Goal: Information Seeking & Learning: Learn about a topic

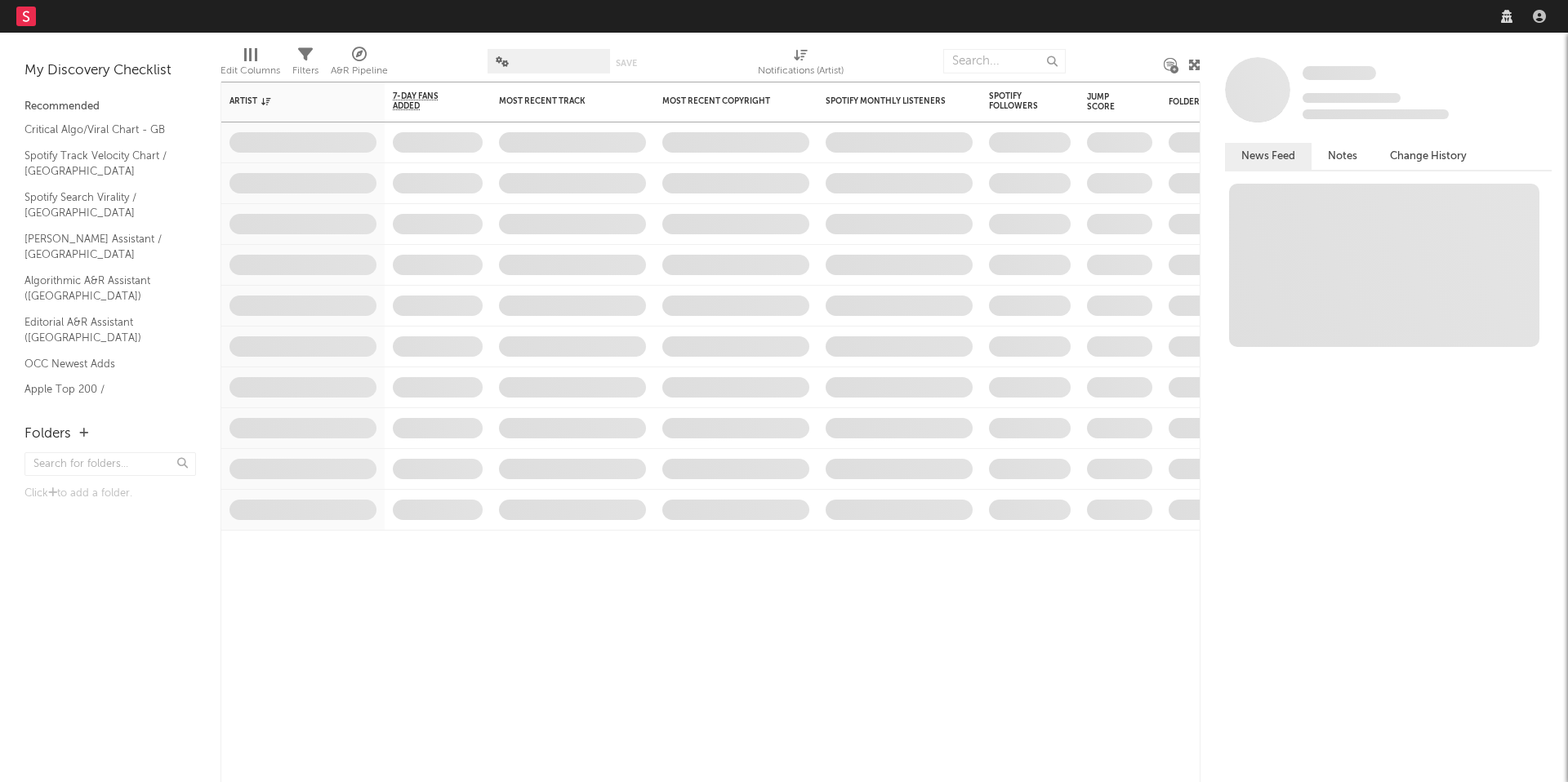
select select "recorded_music"
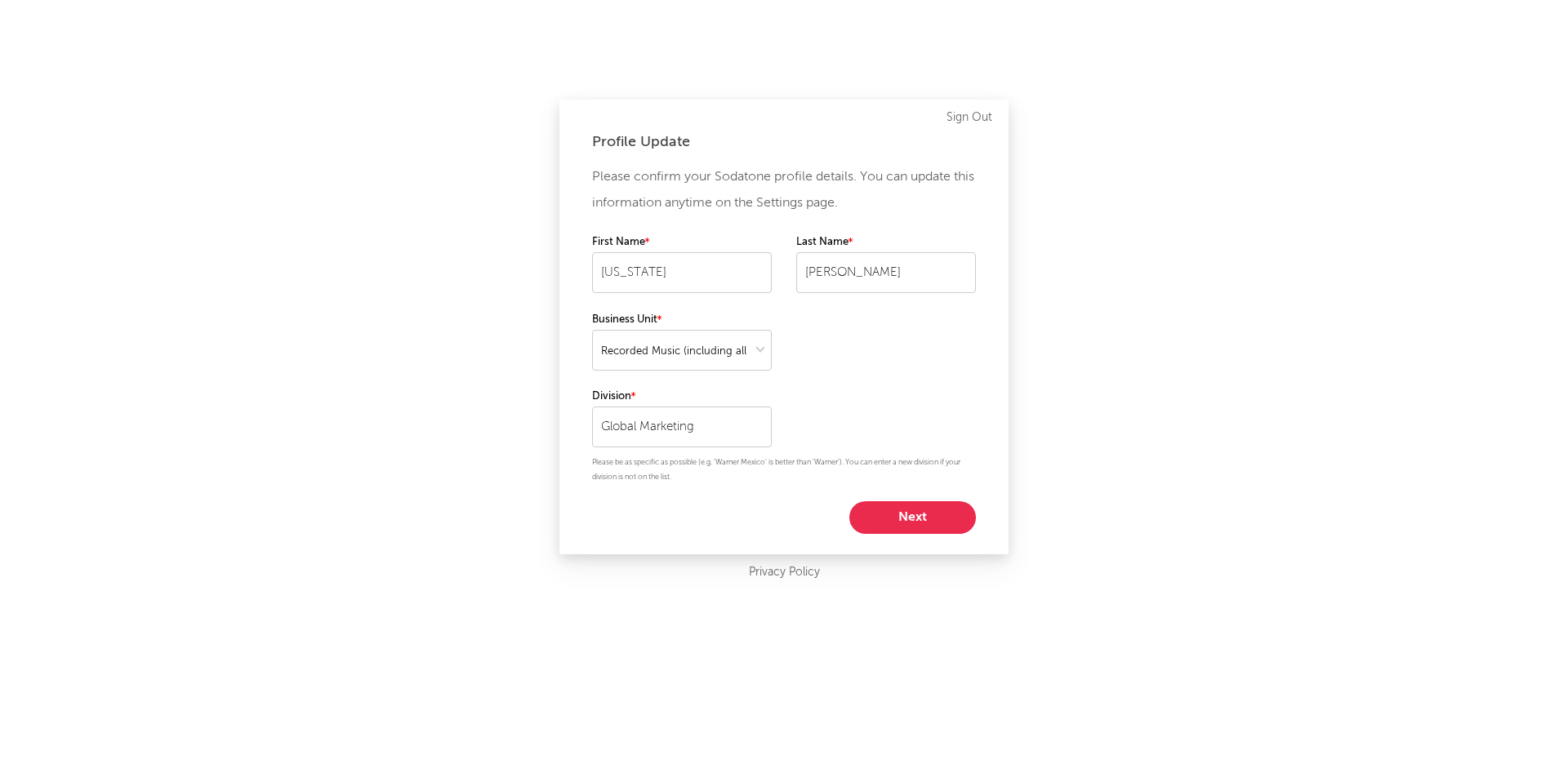
click at [886, 516] on button "Next" at bounding box center [913, 518] width 127 height 33
select select "marketing"
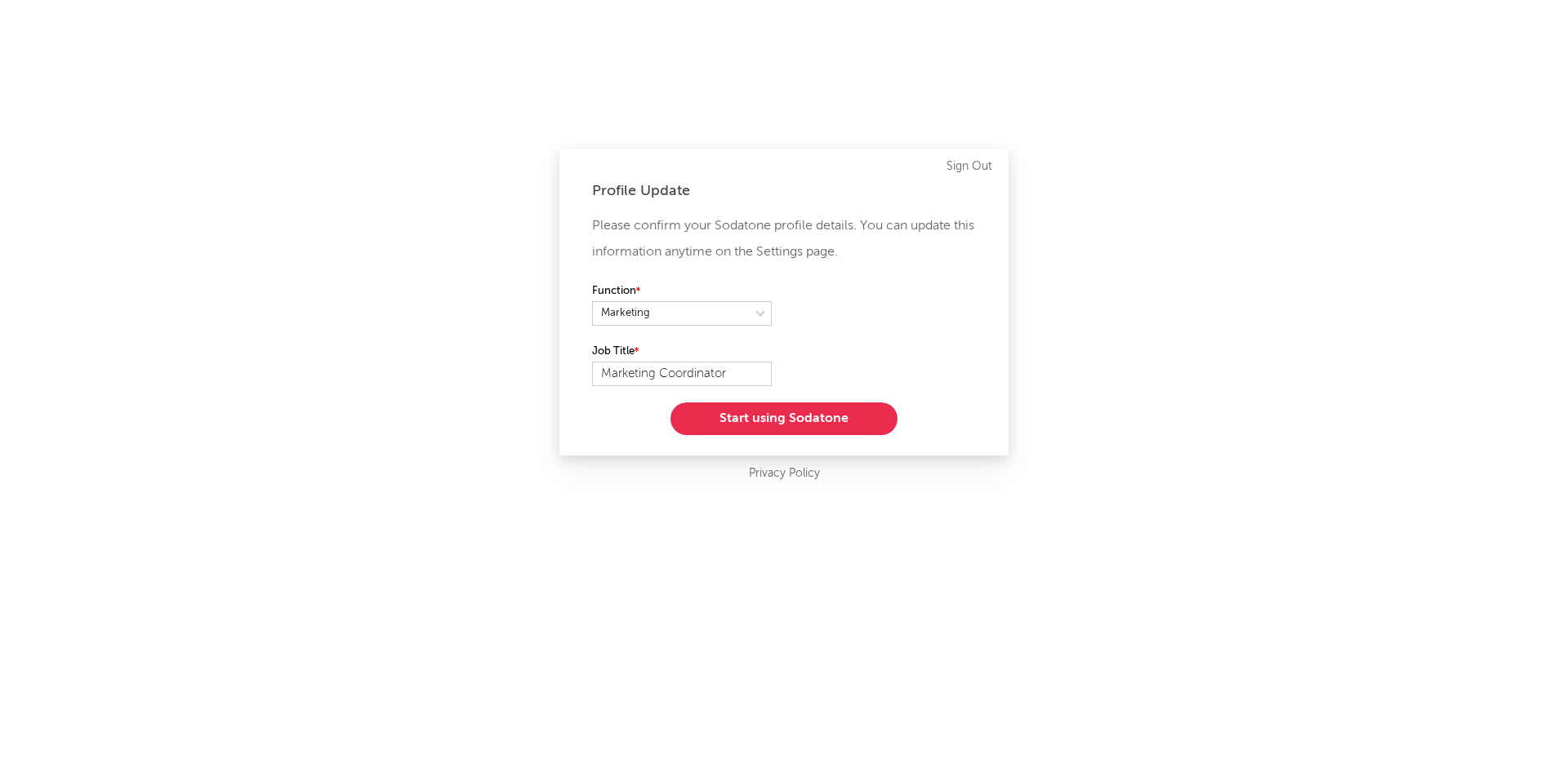
click at [770, 426] on button "Start using Sodatone" at bounding box center [784, 419] width 227 height 33
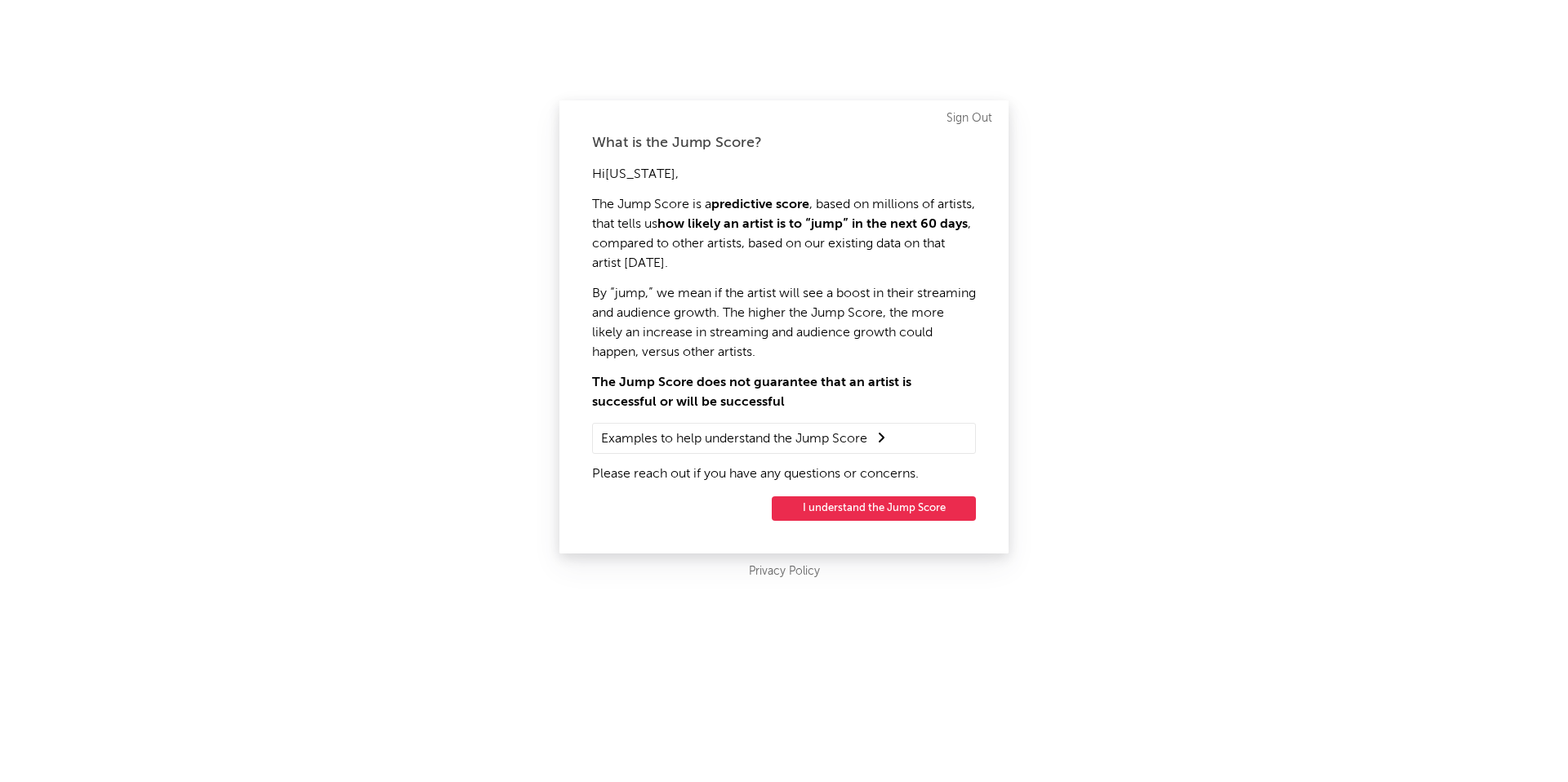
click at [897, 511] on button "I understand the Jump Score" at bounding box center [874, 508] width 204 height 25
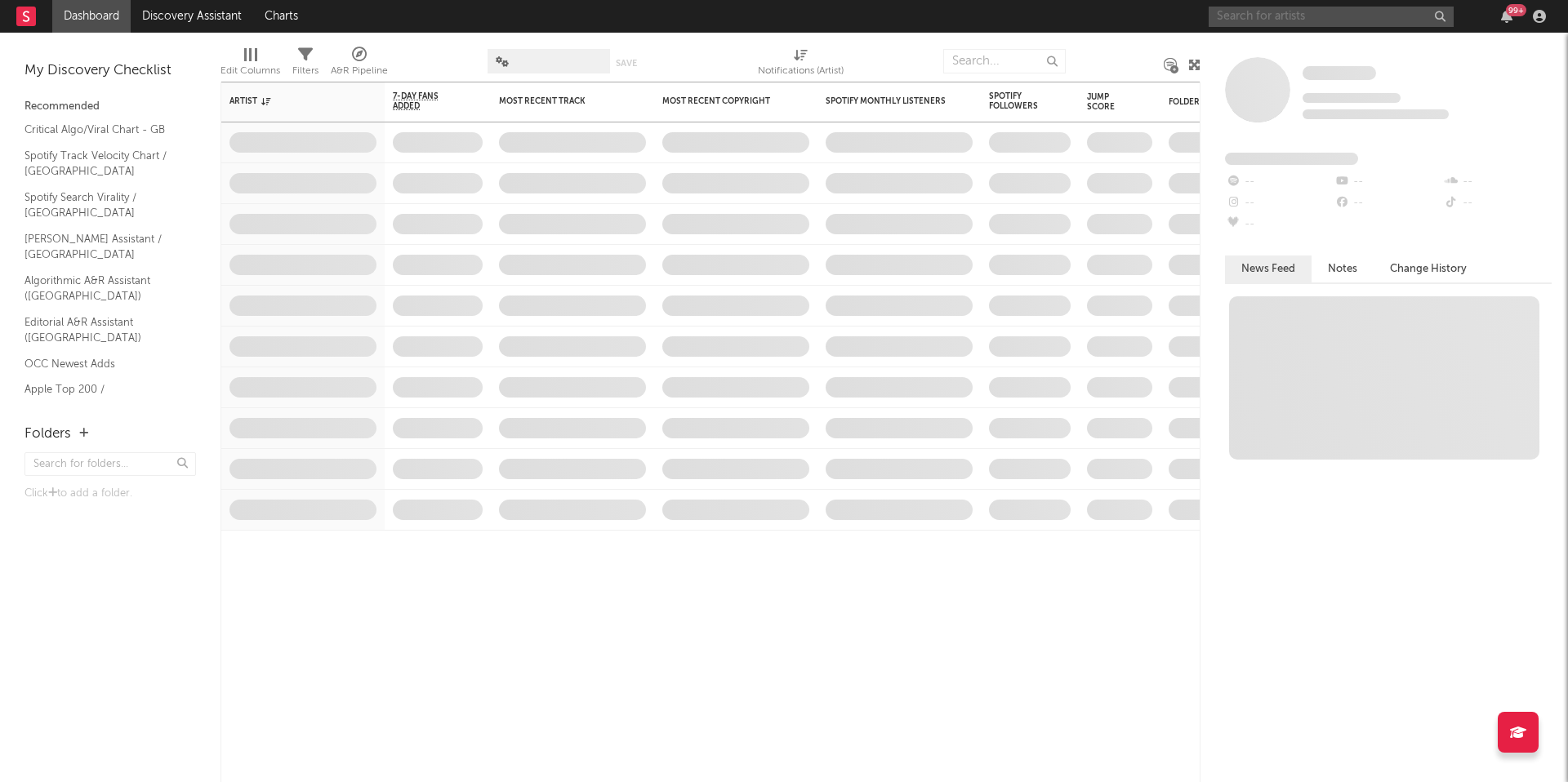
click at [1331, 17] on input "text" at bounding box center [1331, 17] width 245 height 20
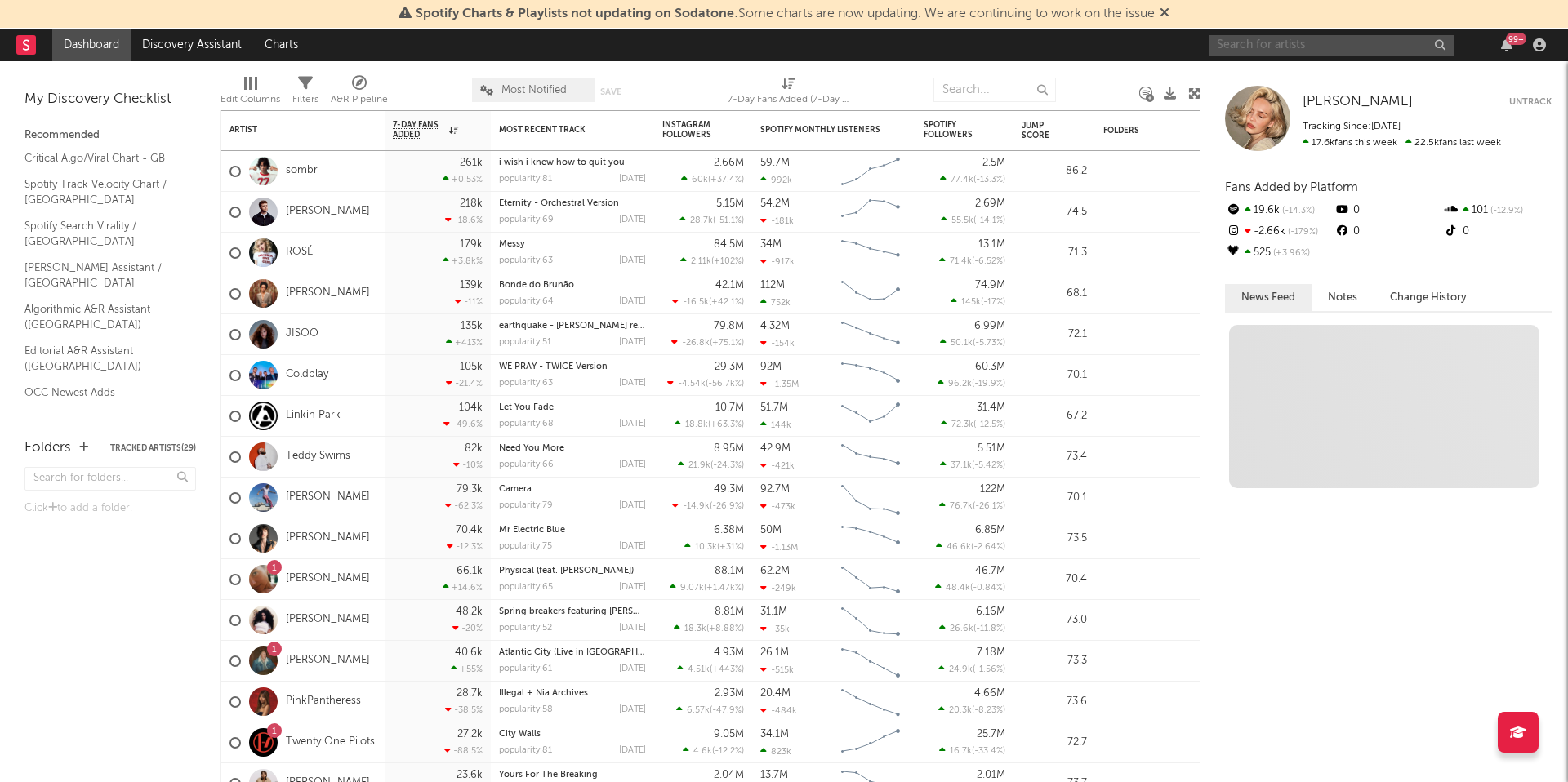
click at [1305, 46] on input "text" at bounding box center [1331, 45] width 245 height 20
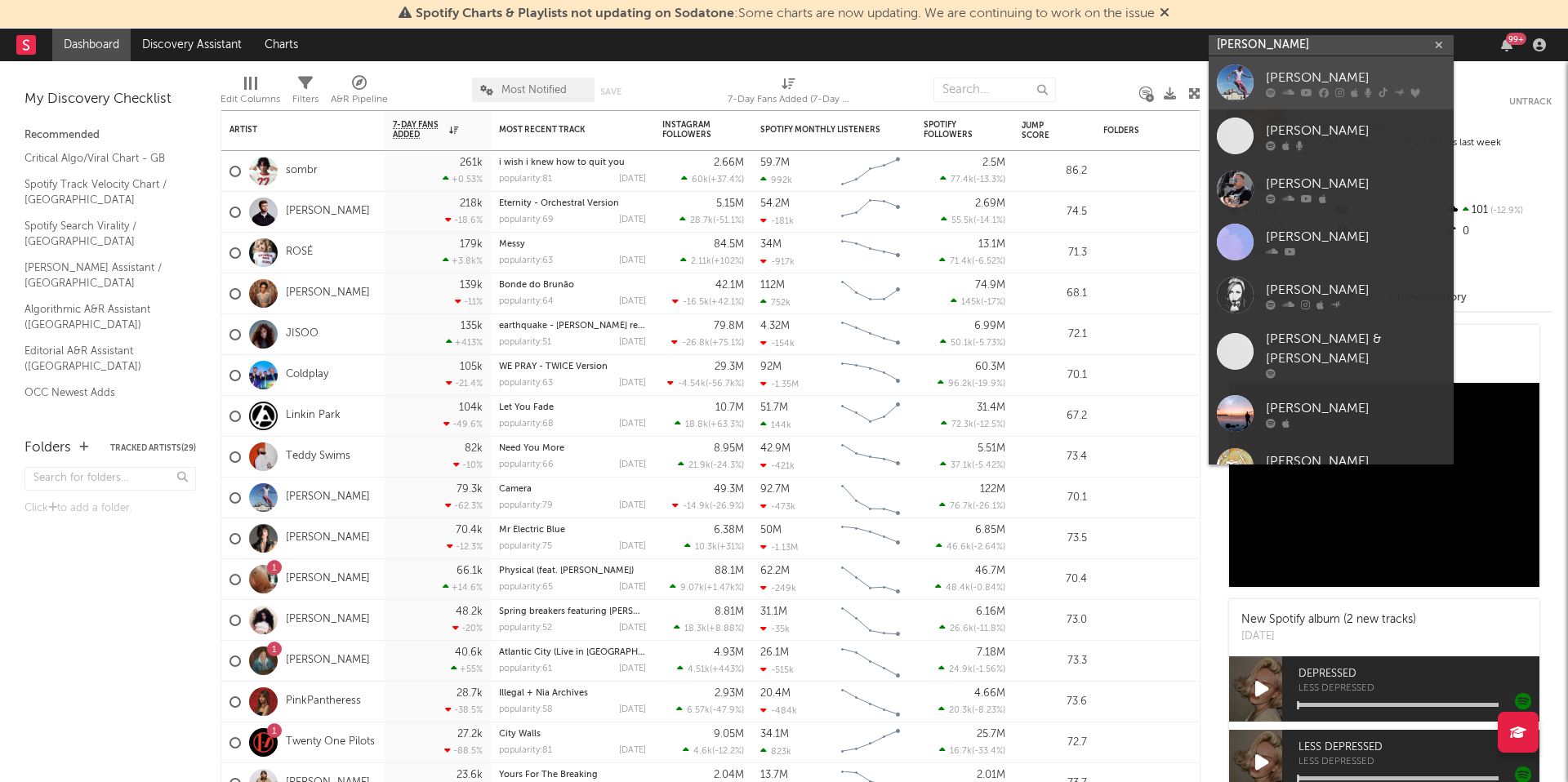
type input "[PERSON_NAME]"
click at [1339, 68] on div "[PERSON_NAME]" at bounding box center [1356, 77] width 180 height 19
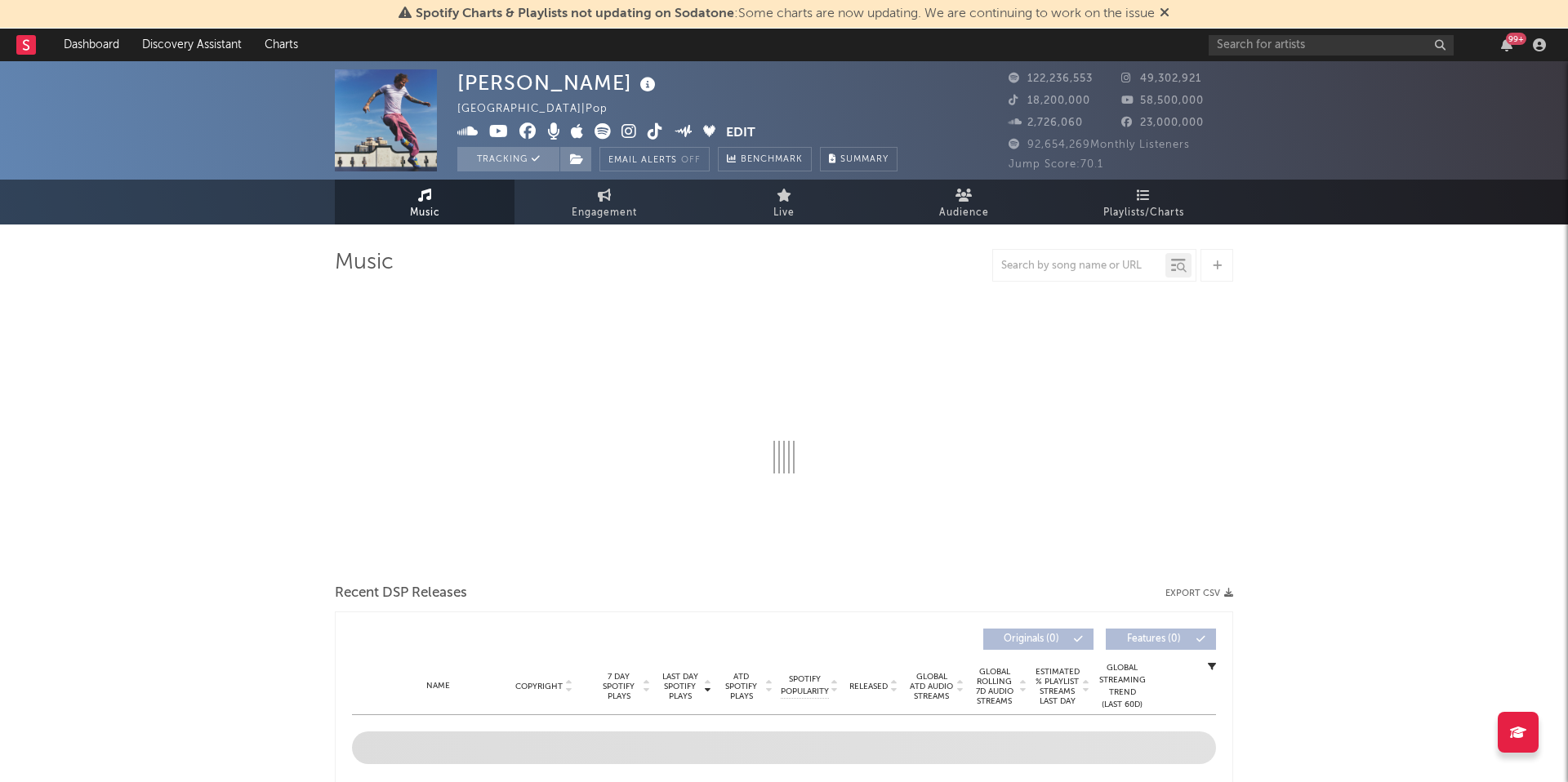
select select "6m"
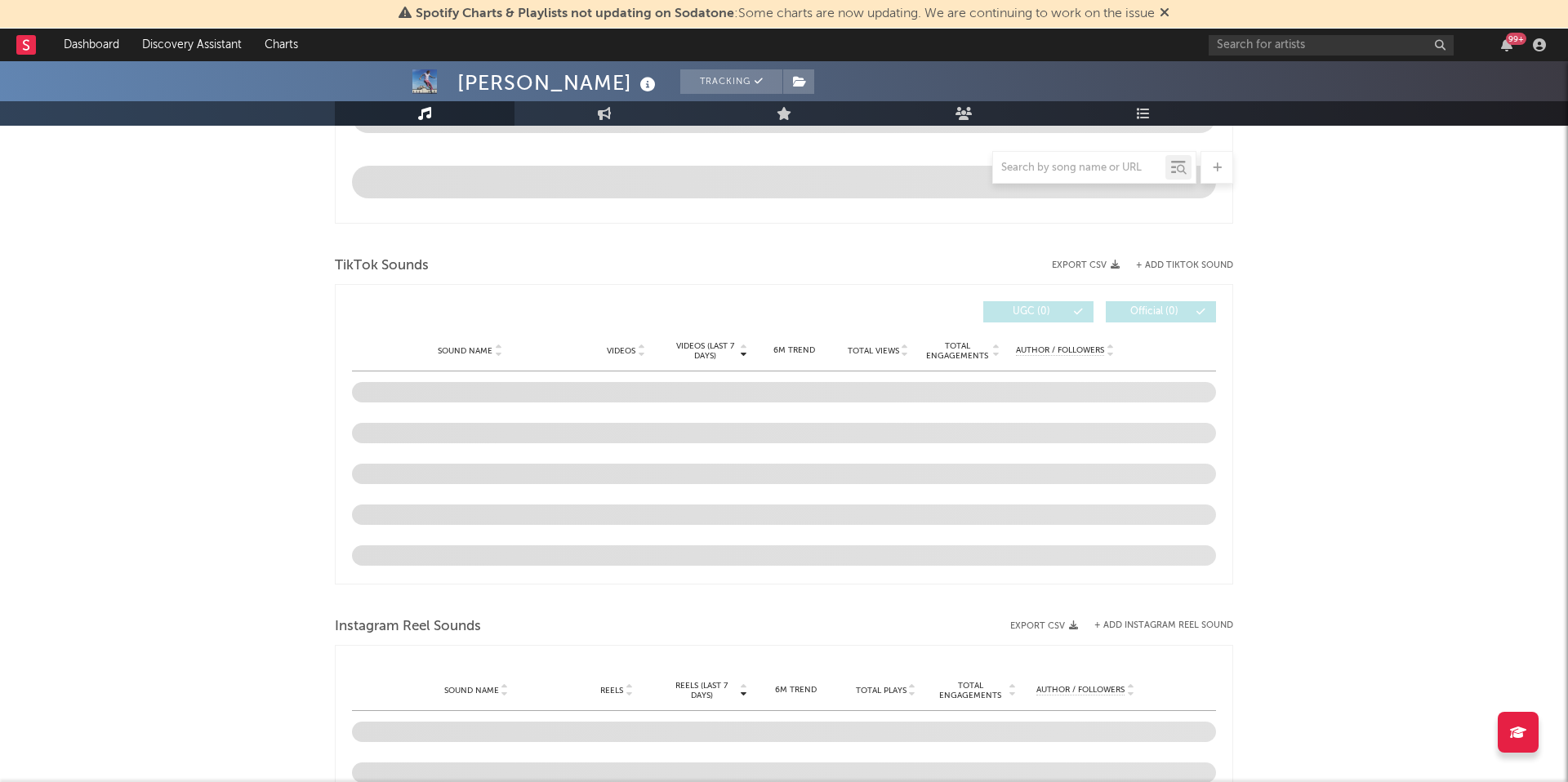
scroll to position [958, 0]
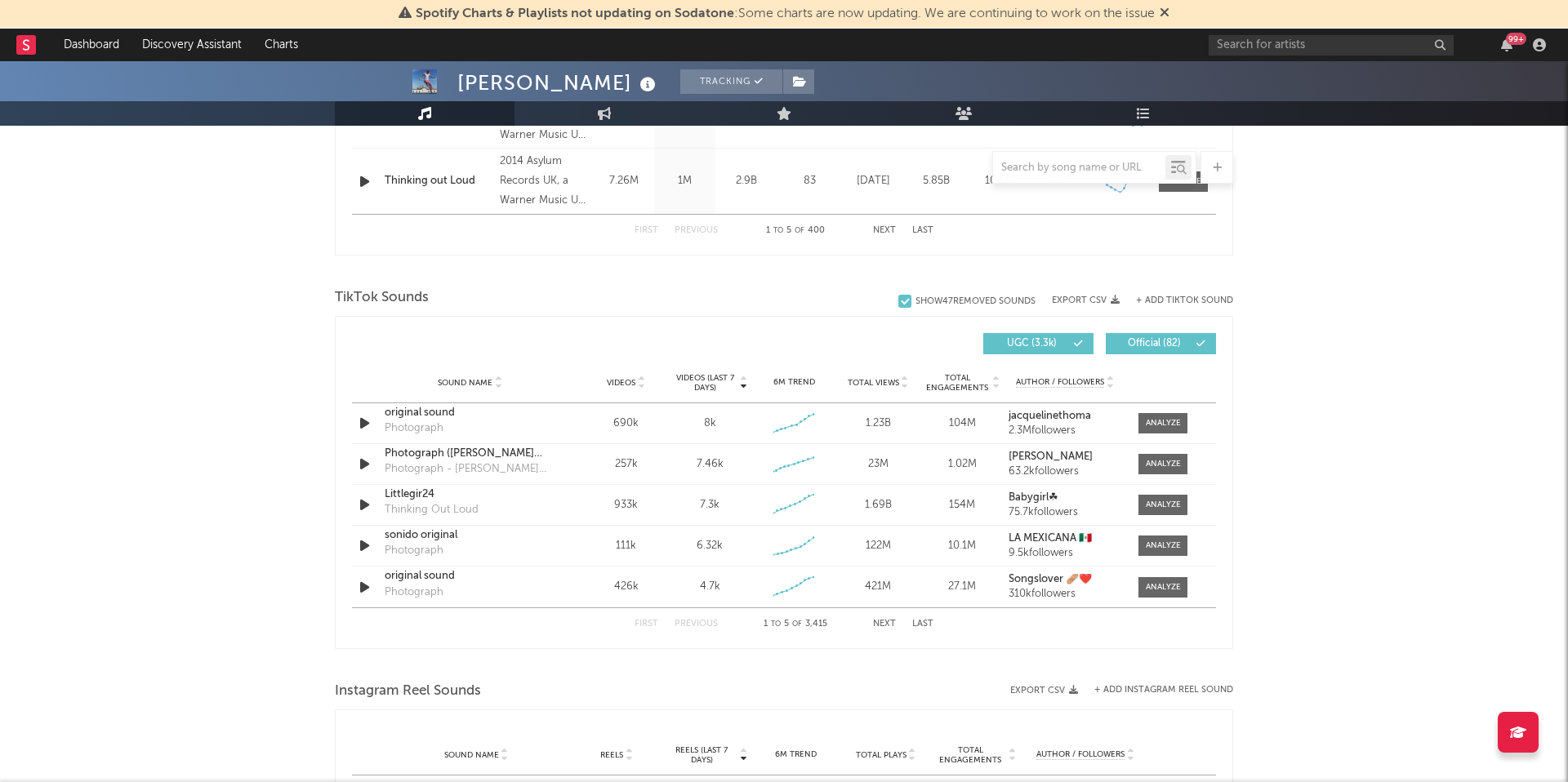
click at [881, 624] on button "Next" at bounding box center [884, 624] width 23 height 9
